Goal: Information Seeking & Learning: Learn about a topic

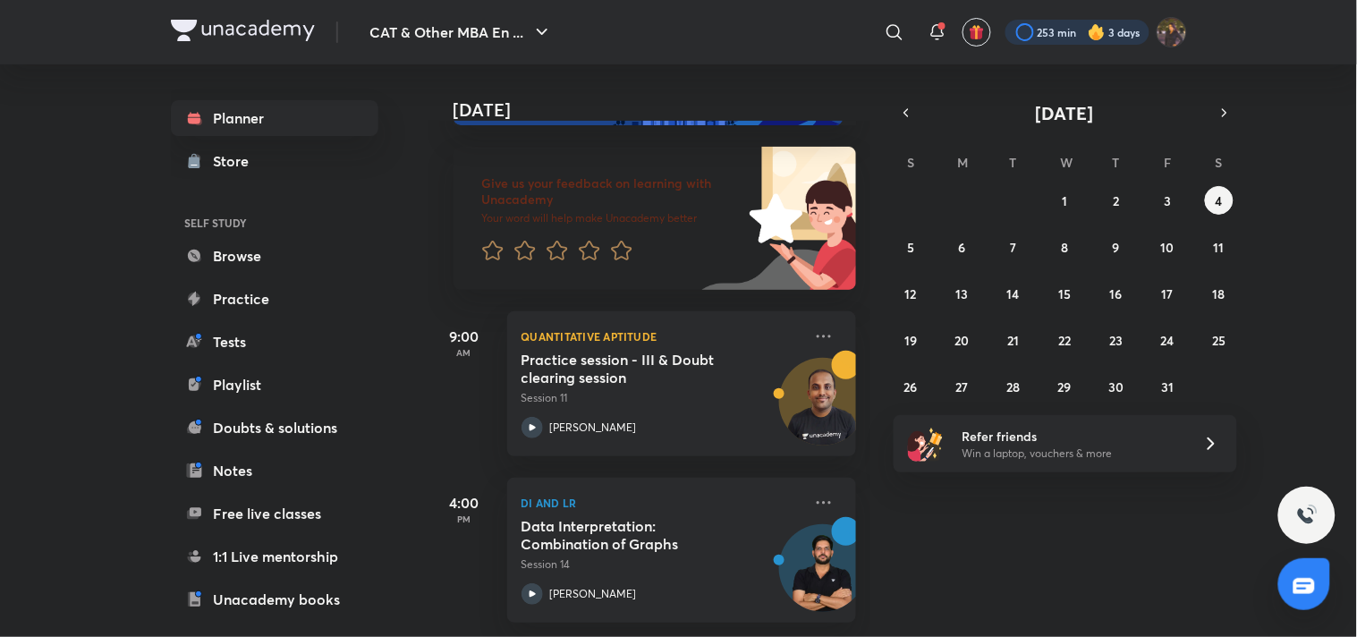
click at [1065, 30] on div at bounding box center [1077, 32] width 144 height 25
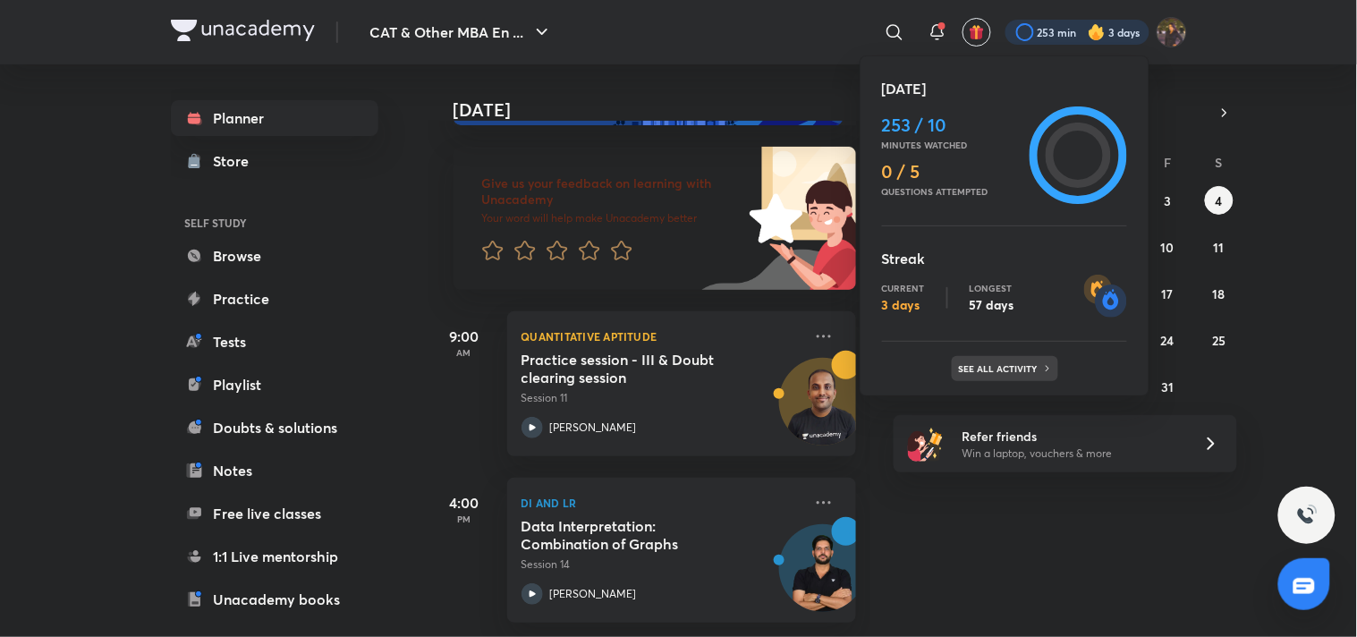
click at [1028, 370] on p "See all activity" at bounding box center [1000, 368] width 83 height 11
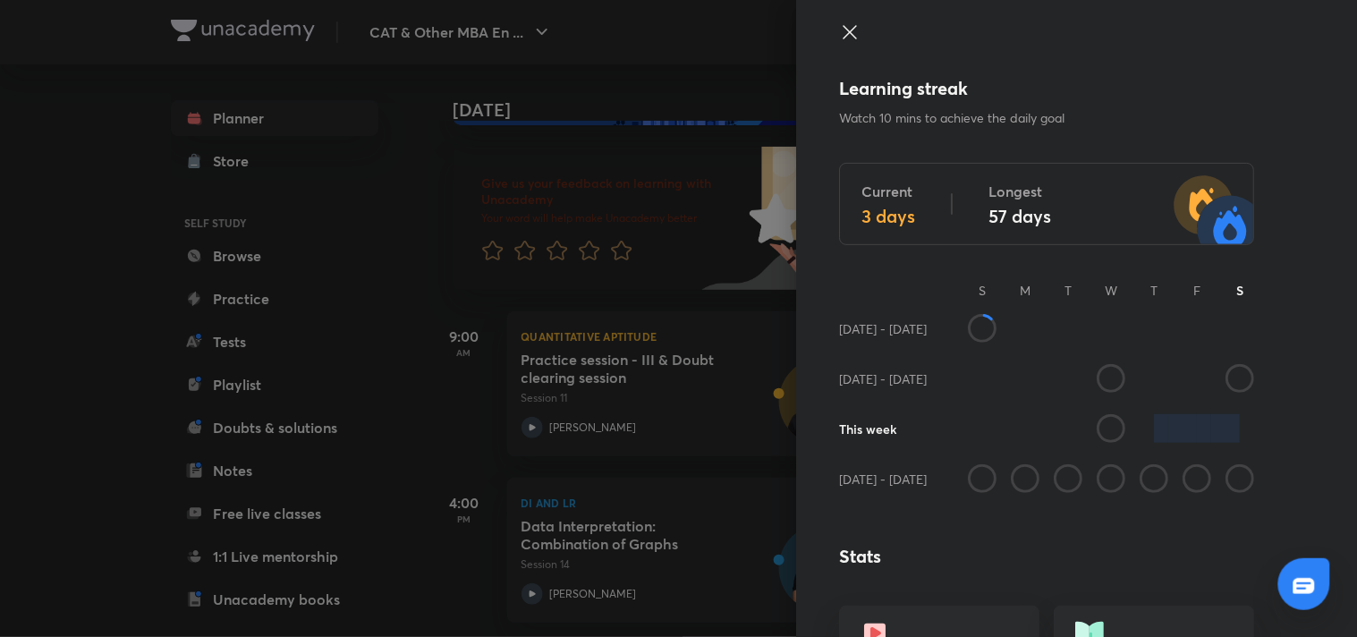
scroll to position [1060, 0]
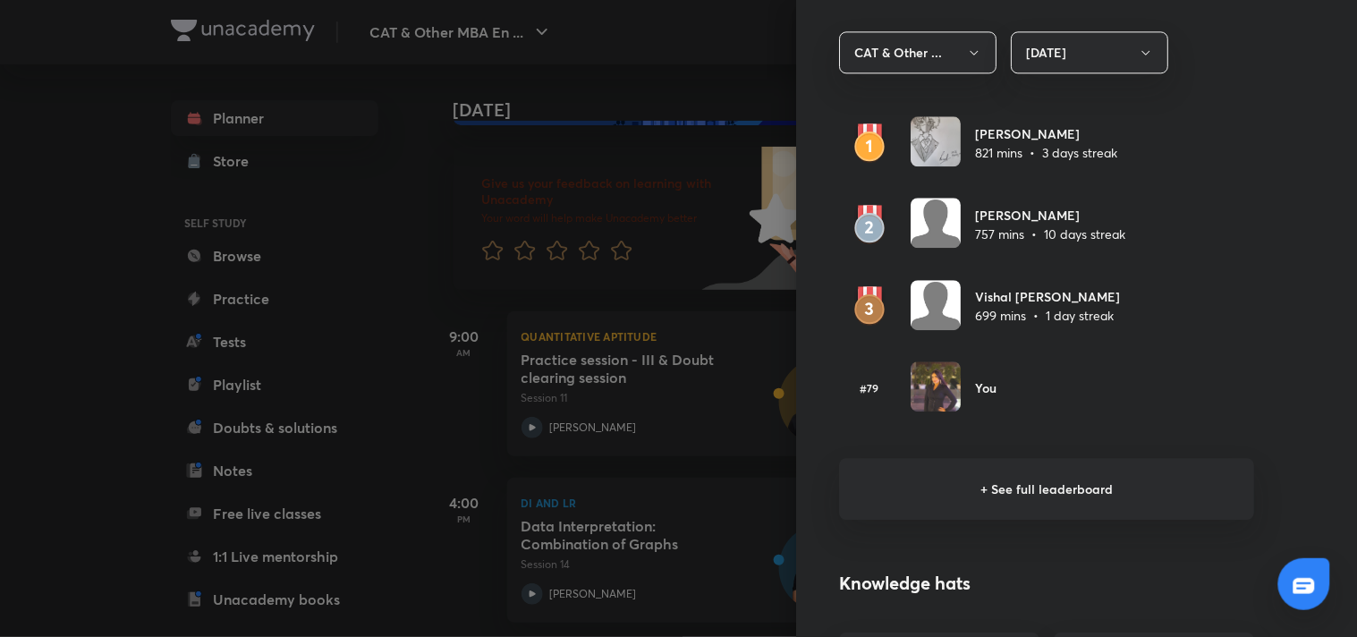
click at [917, 481] on h6 "+ See full leaderboard" at bounding box center [1046, 489] width 415 height 62
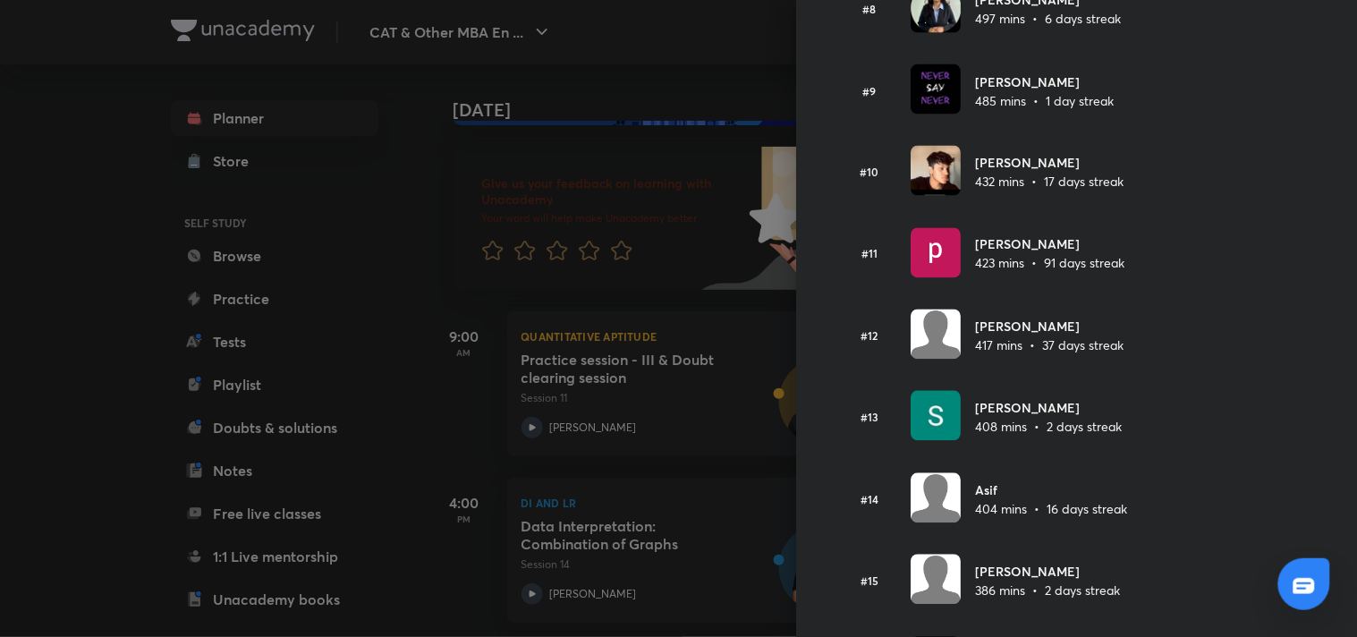
scroll to position [0, 0]
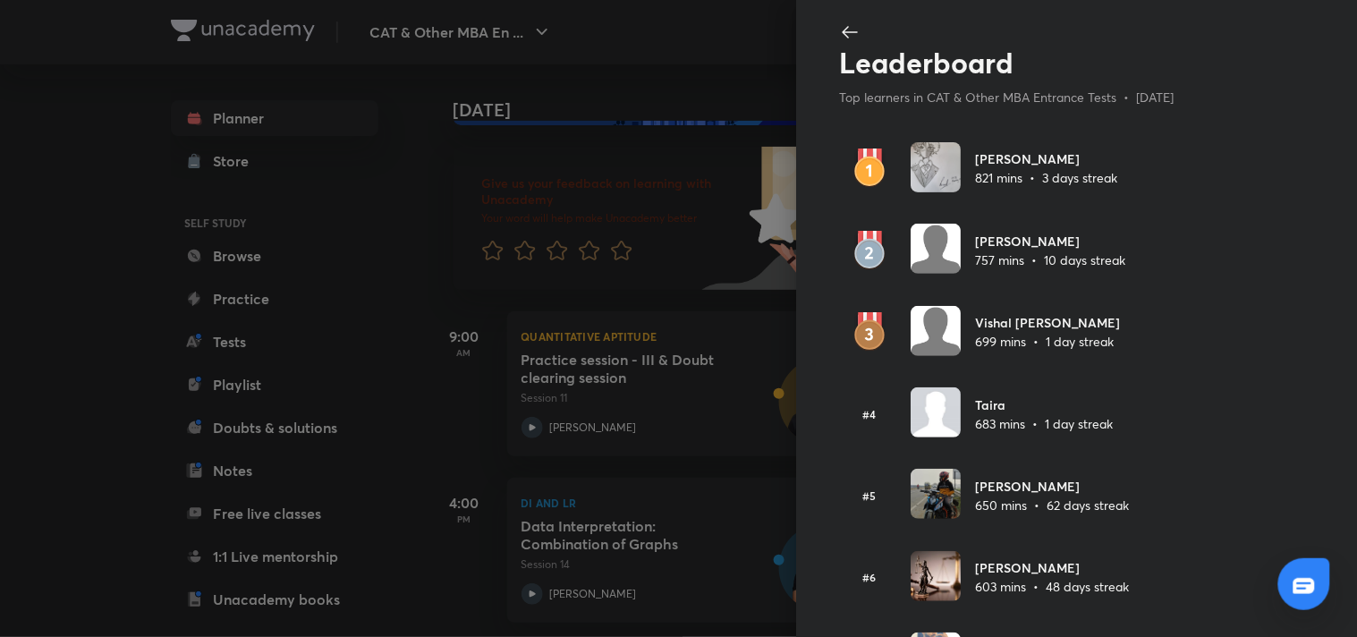
click at [844, 38] on icon at bounding box center [849, 31] width 21 height 21
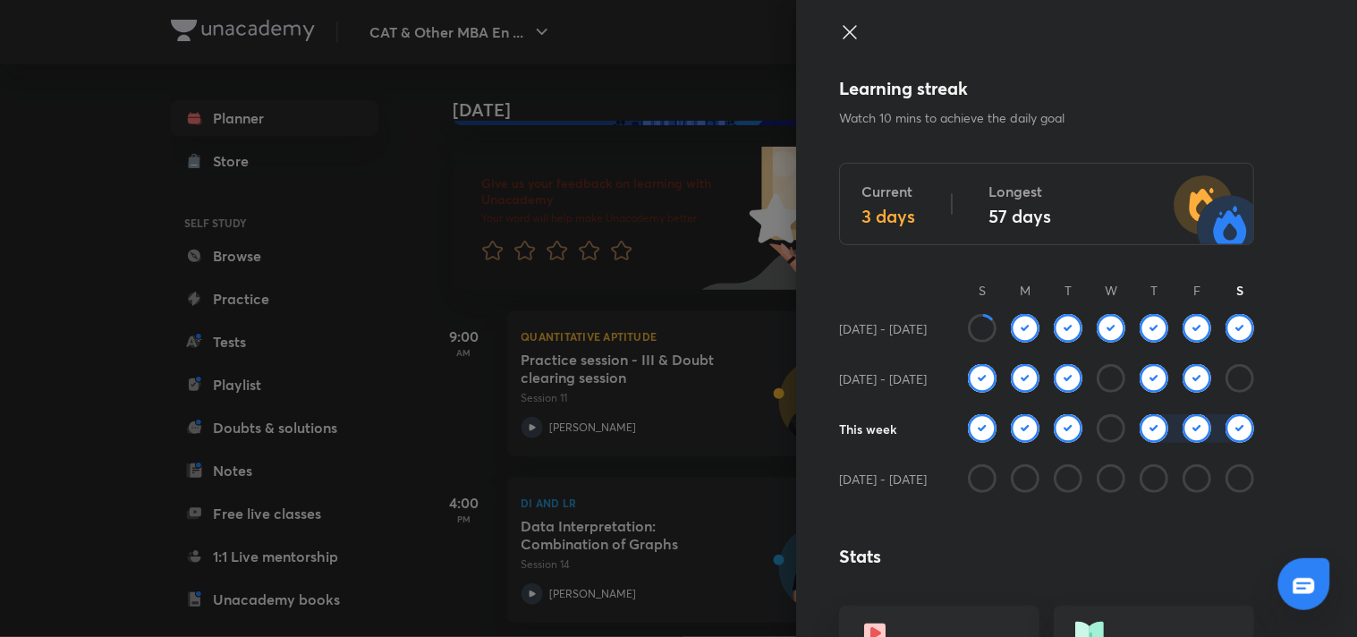
click at [844, 38] on icon at bounding box center [849, 31] width 21 height 21
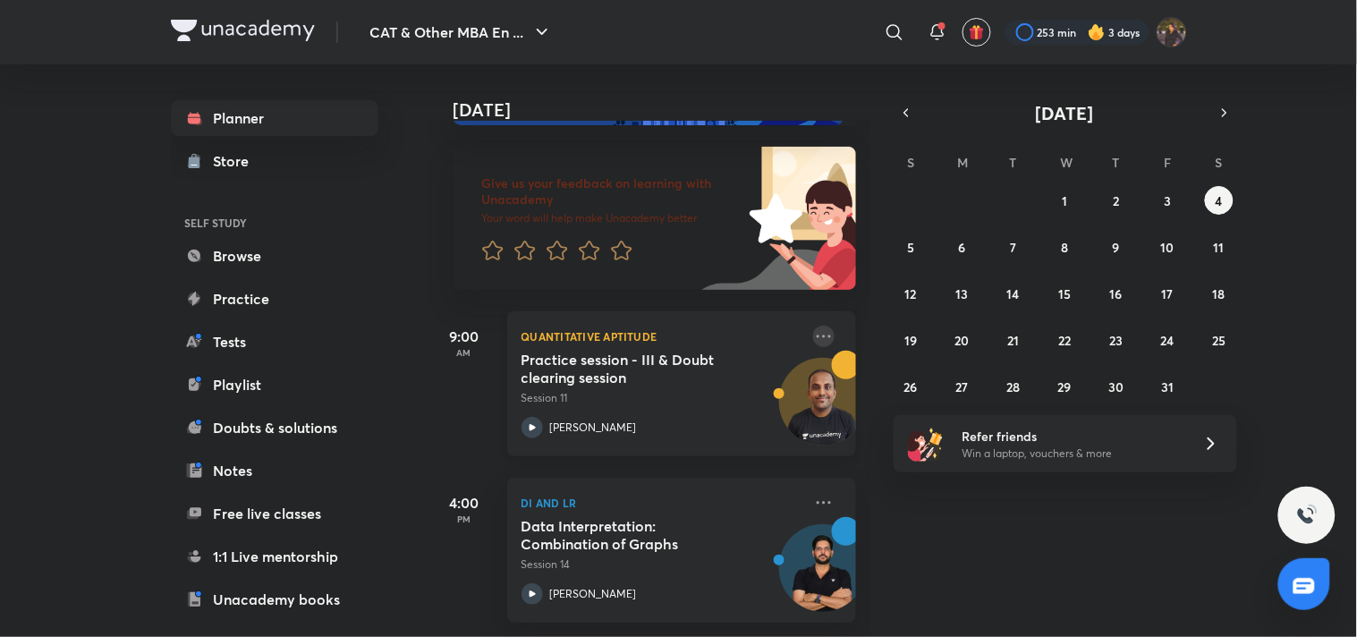
click at [813, 325] on icon at bounding box center [823, 335] width 21 height 21
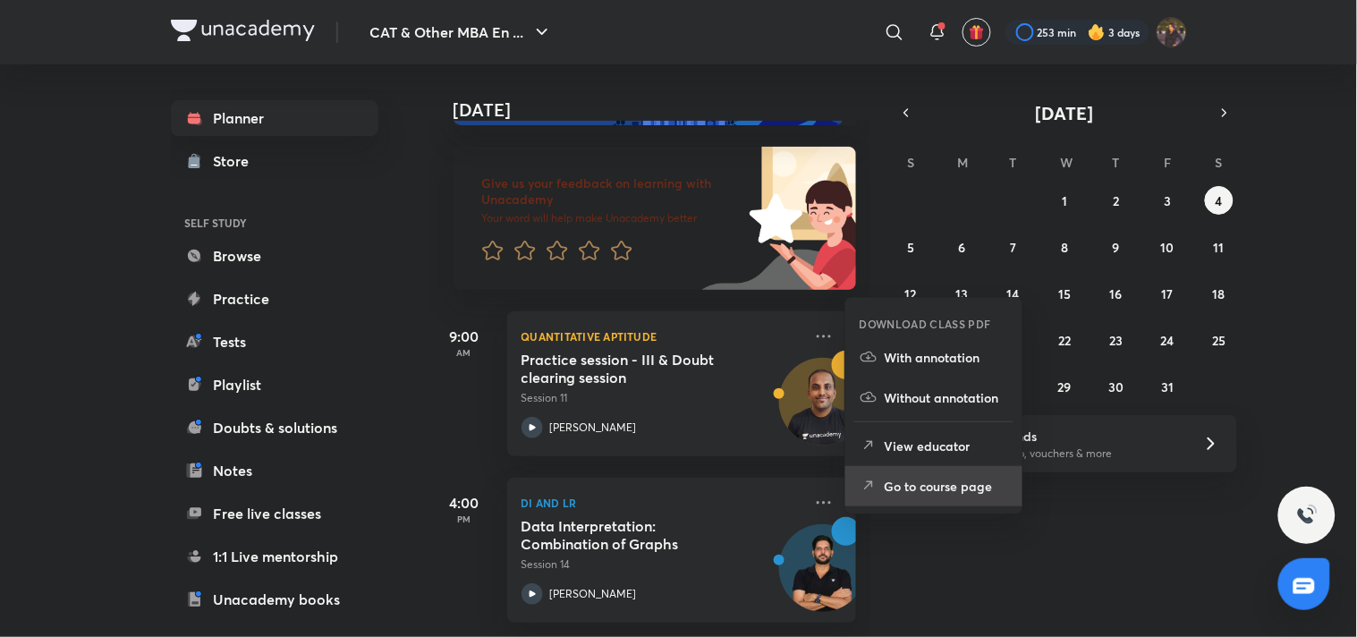
click at [960, 486] on p "Go to course page" at bounding box center [945, 486] width 123 height 19
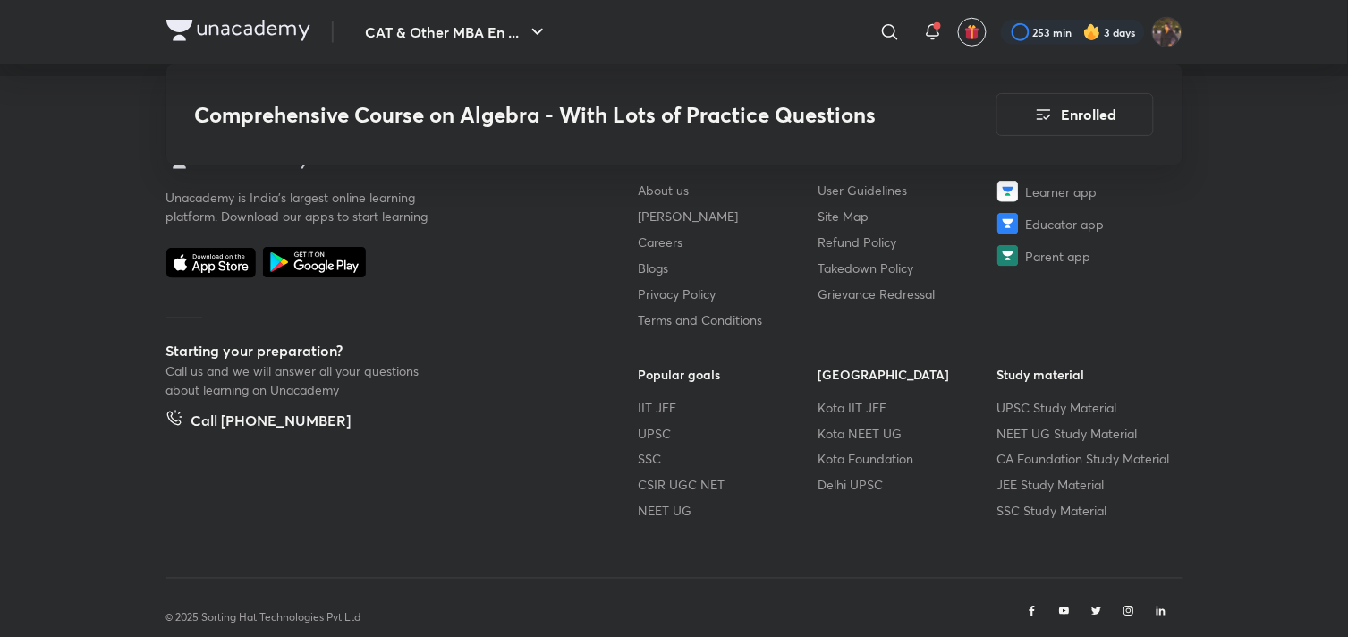
scroll to position [5636, 0]
